Goal: Task Accomplishment & Management: Manage account settings

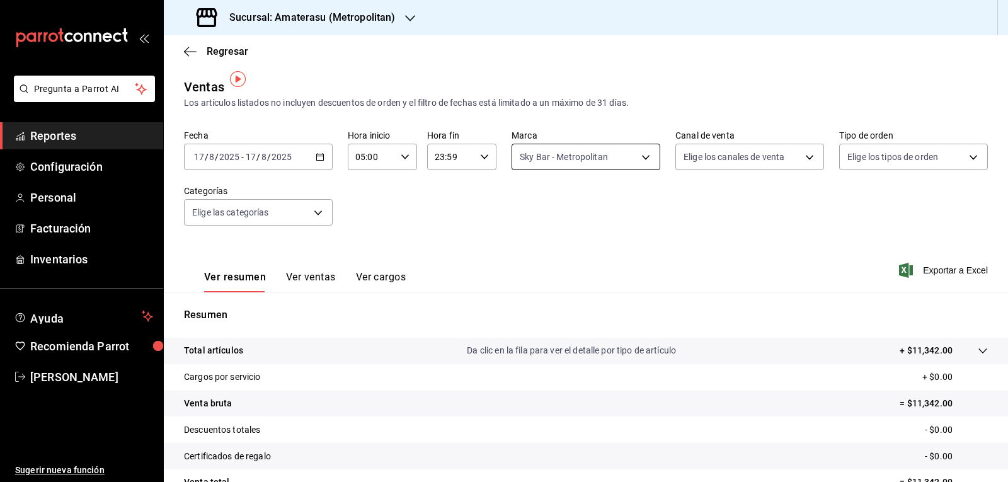
scroll to position [8, 0]
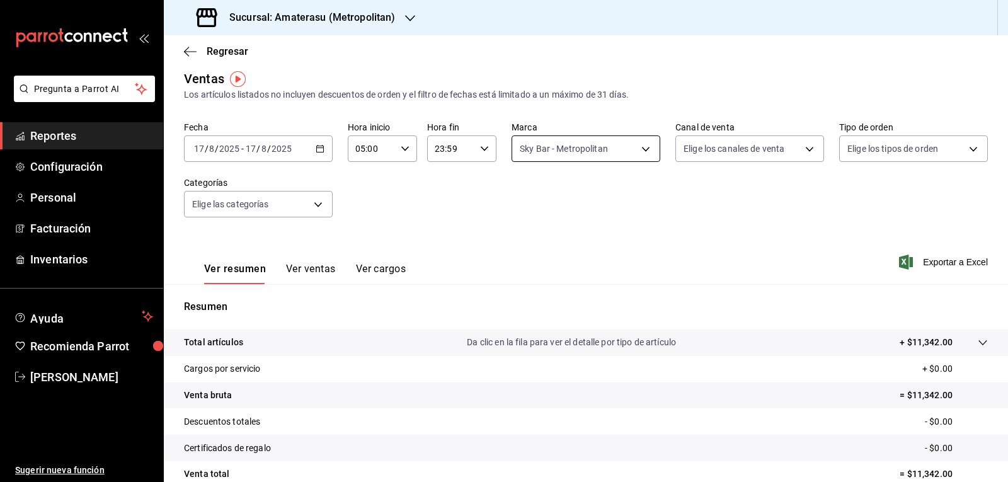
click at [577, 149] on body "Pregunta a Parrot AI Reportes Configuración Personal Facturación Inventarios Ay…" at bounding box center [504, 241] width 1008 height 482
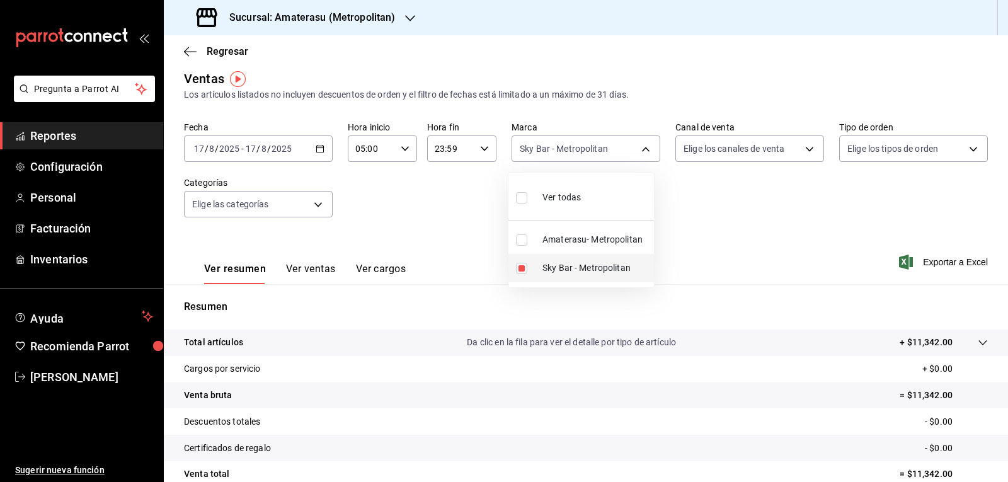
click at [528, 273] on label at bounding box center [524, 268] width 16 height 11
click at [527, 273] on input "checkbox" at bounding box center [521, 268] width 11 height 11
checkbox input "true"
type input "f3afaab8-8c3d-4e49-a299-af9bdf6027b2"
click at [517, 269] on input "checkbox" at bounding box center [521, 268] width 11 height 11
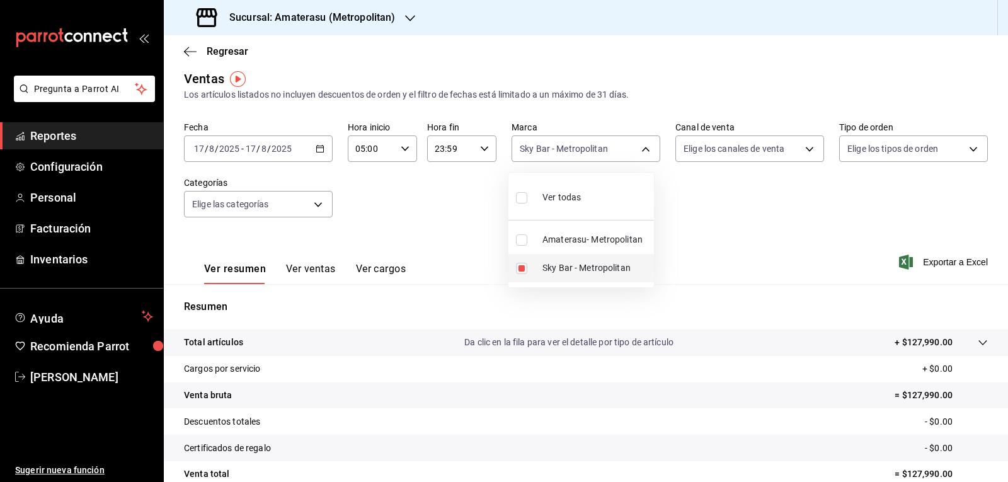
checkbox input "false"
click at [520, 246] on li "Amaterasu- Metropolitan" at bounding box center [581, 240] width 146 height 28
type input "e4cd7fcb-d45b-43ae-a99f-ad4ccfcd9032"
checkbox input "true"
click at [682, 229] on div at bounding box center [504, 241] width 1008 height 482
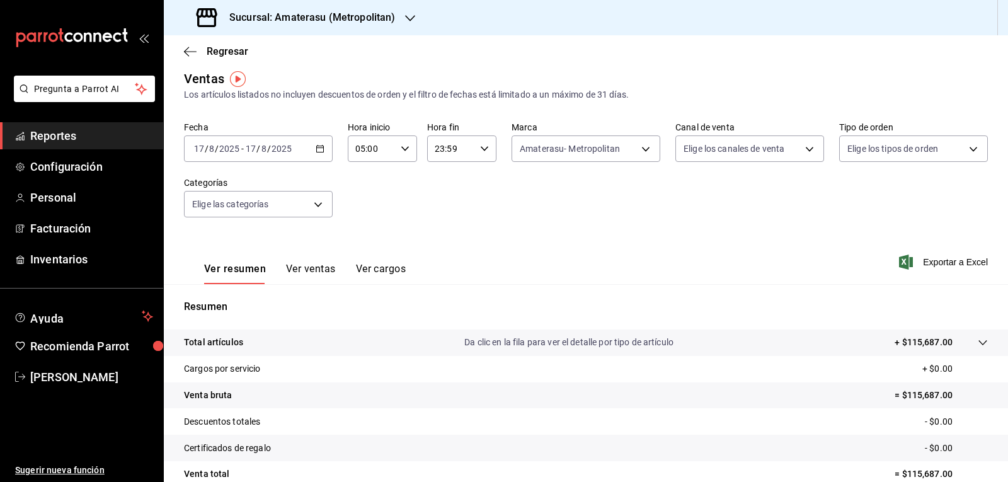
click at [682, 229] on div "Fecha [DATE] [DATE] - [DATE] [DATE] Hora inicio 05:00 Hora inicio Hora fin 23:5…" at bounding box center [586, 177] width 804 height 111
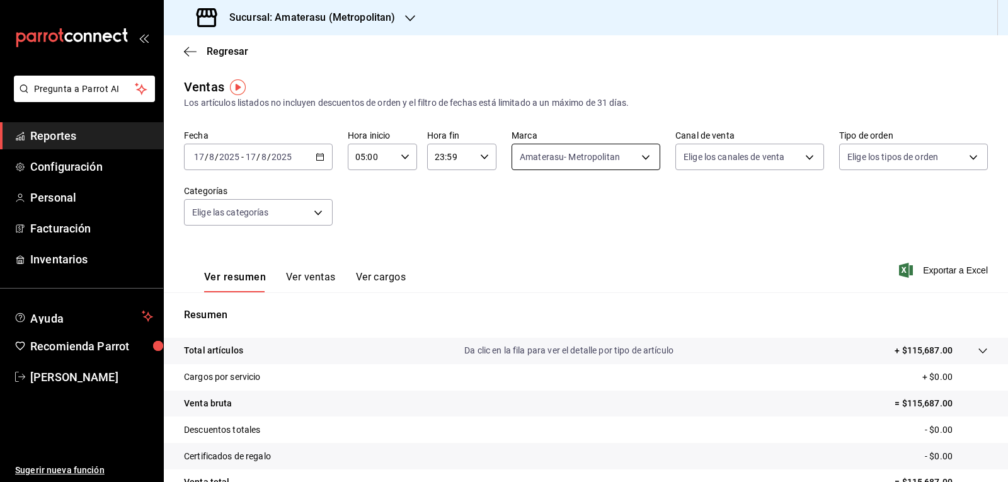
click at [546, 157] on body "Pregunta a Parrot AI Reportes Configuración Personal Facturación Inventarios Ay…" at bounding box center [504, 241] width 1008 height 482
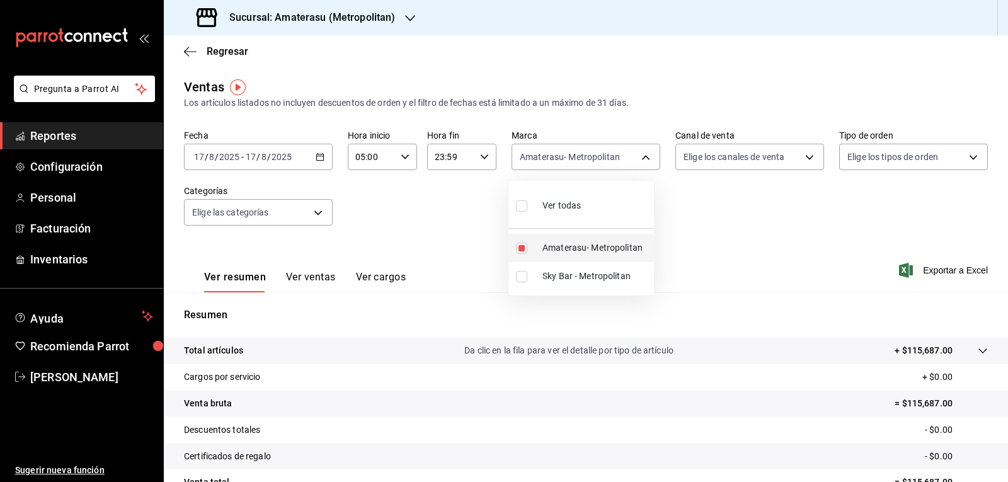
click at [523, 253] on input "checkbox" at bounding box center [521, 248] width 11 height 11
checkbox input "false"
click at [518, 280] on input "checkbox" at bounding box center [521, 276] width 11 height 11
checkbox input "true"
type input "f3afaab8-8c3d-4e49-a299-af9bdf6027b2"
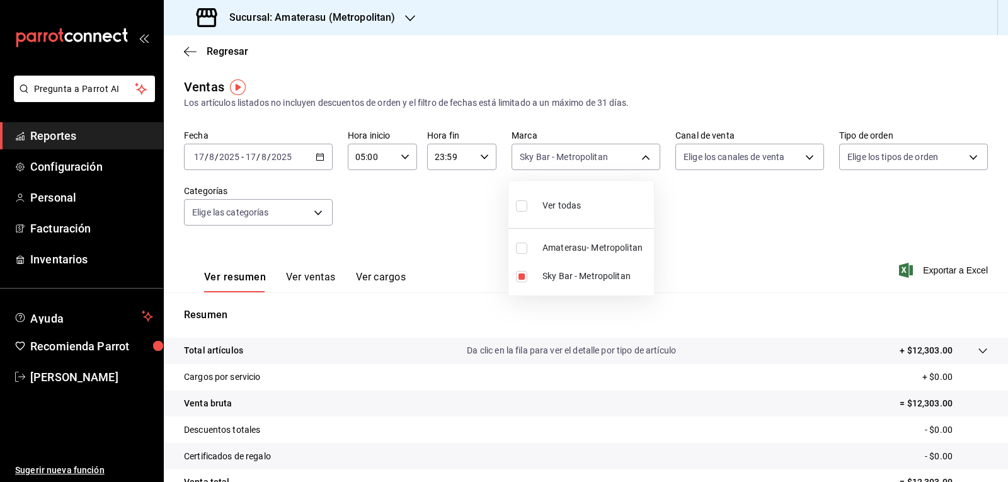
click at [775, 282] on div at bounding box center [504, 241] width 1008 height 482
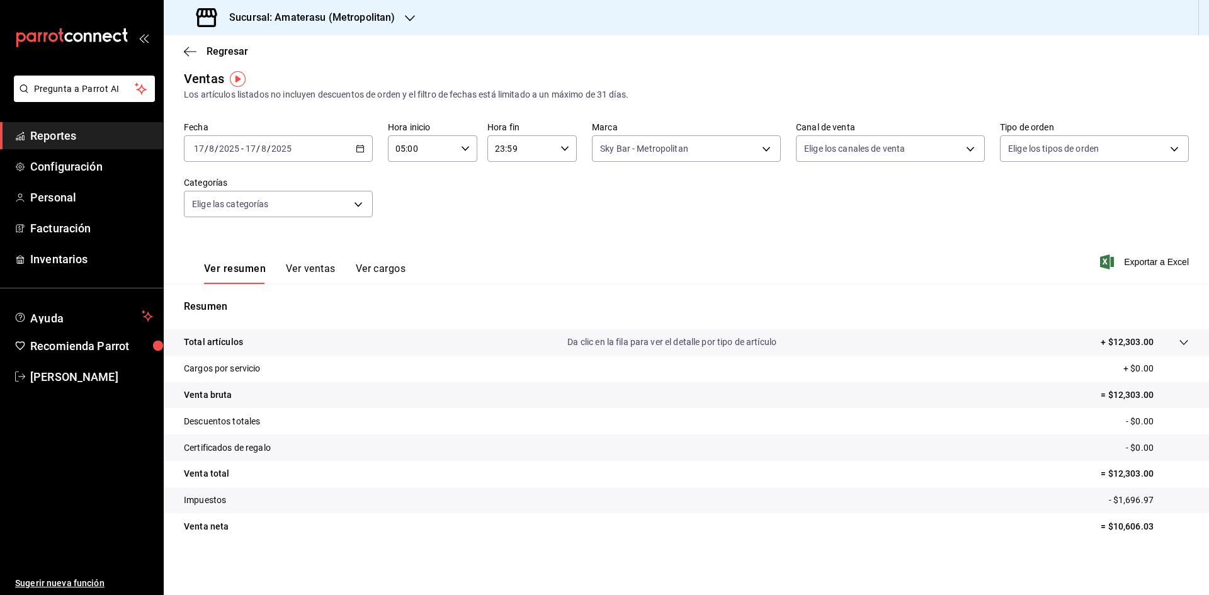
scroll to position [8, 0]
